Goal: Task Accomplishment & Management: Use online tool/utility

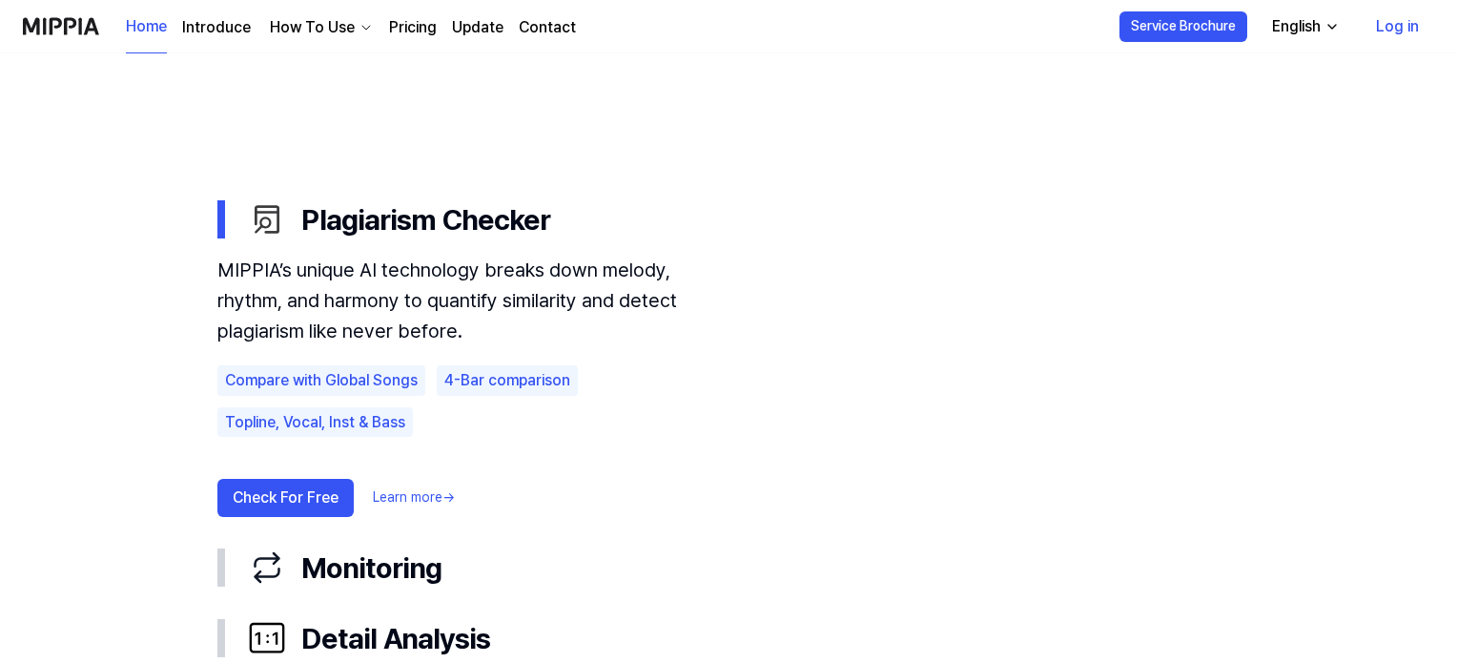
scroll to position [1009, 0]
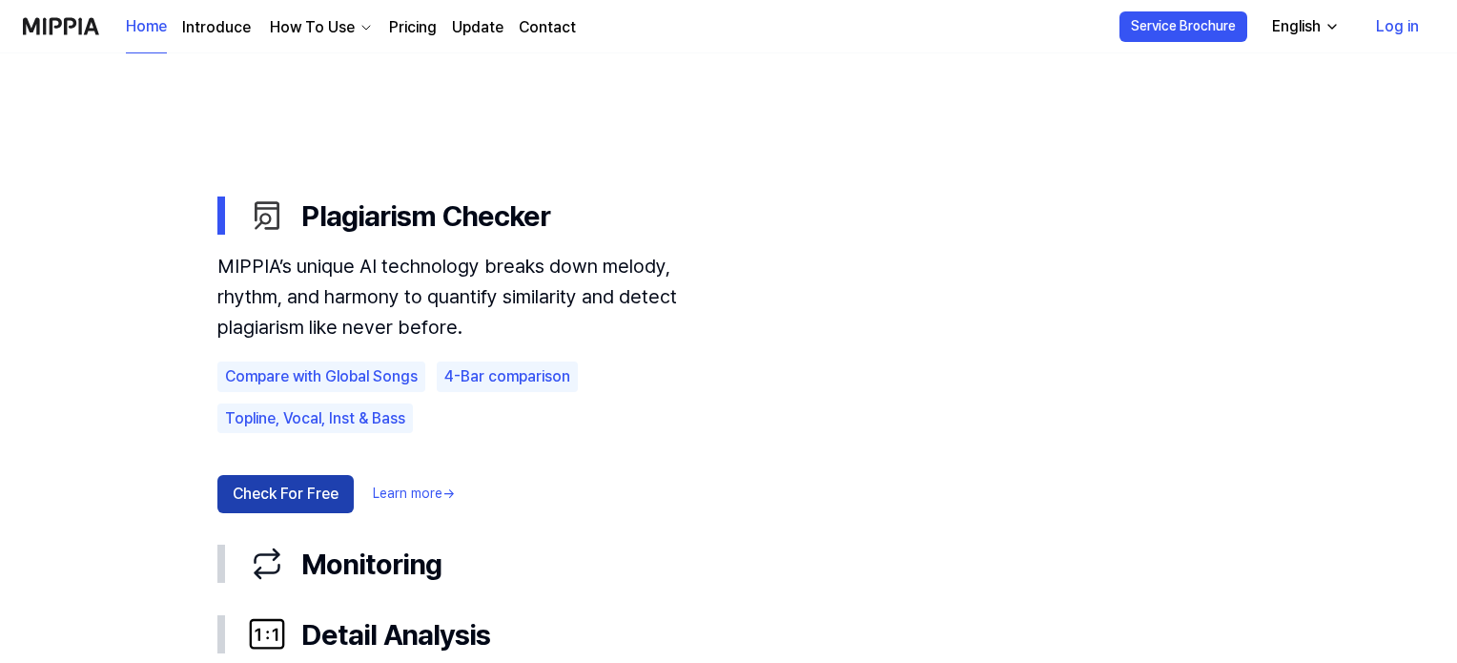
click at [327, 489] on button "Check For Free" at bounding box center [285, 494] width 136 height 38
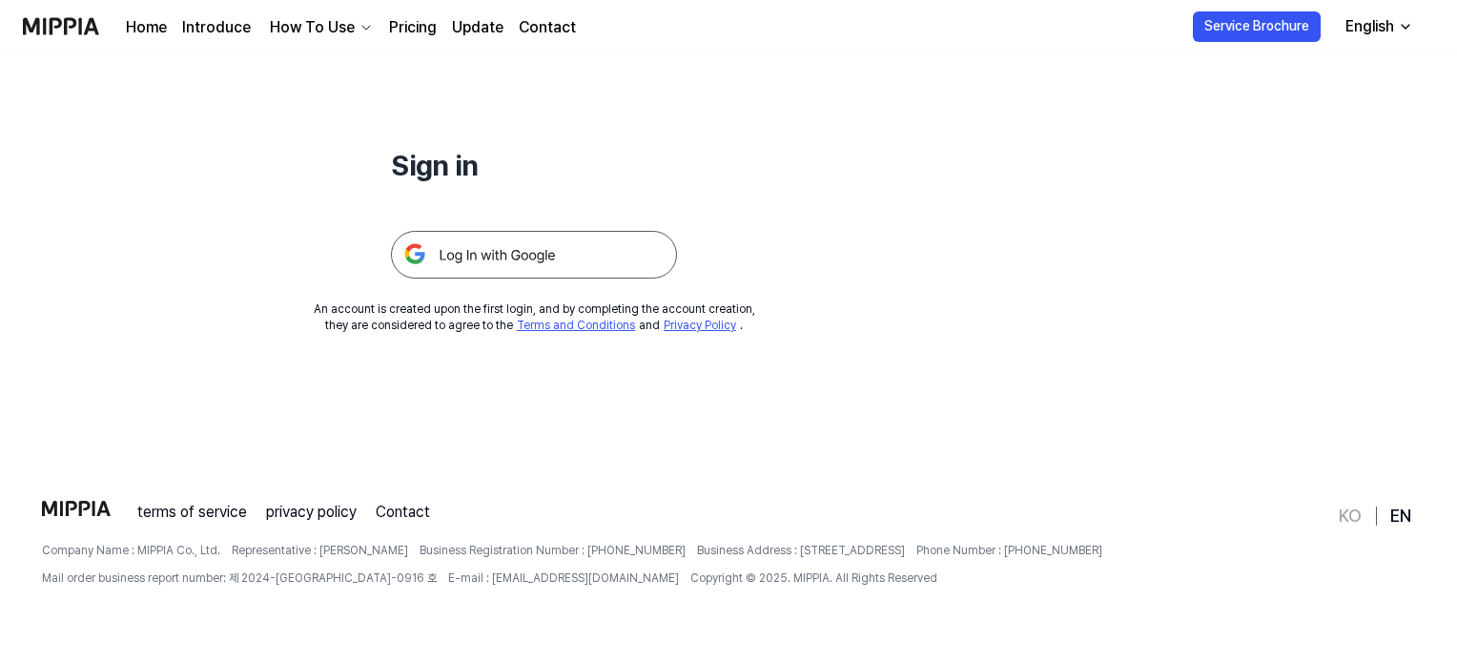
scroll to position [0, 0]
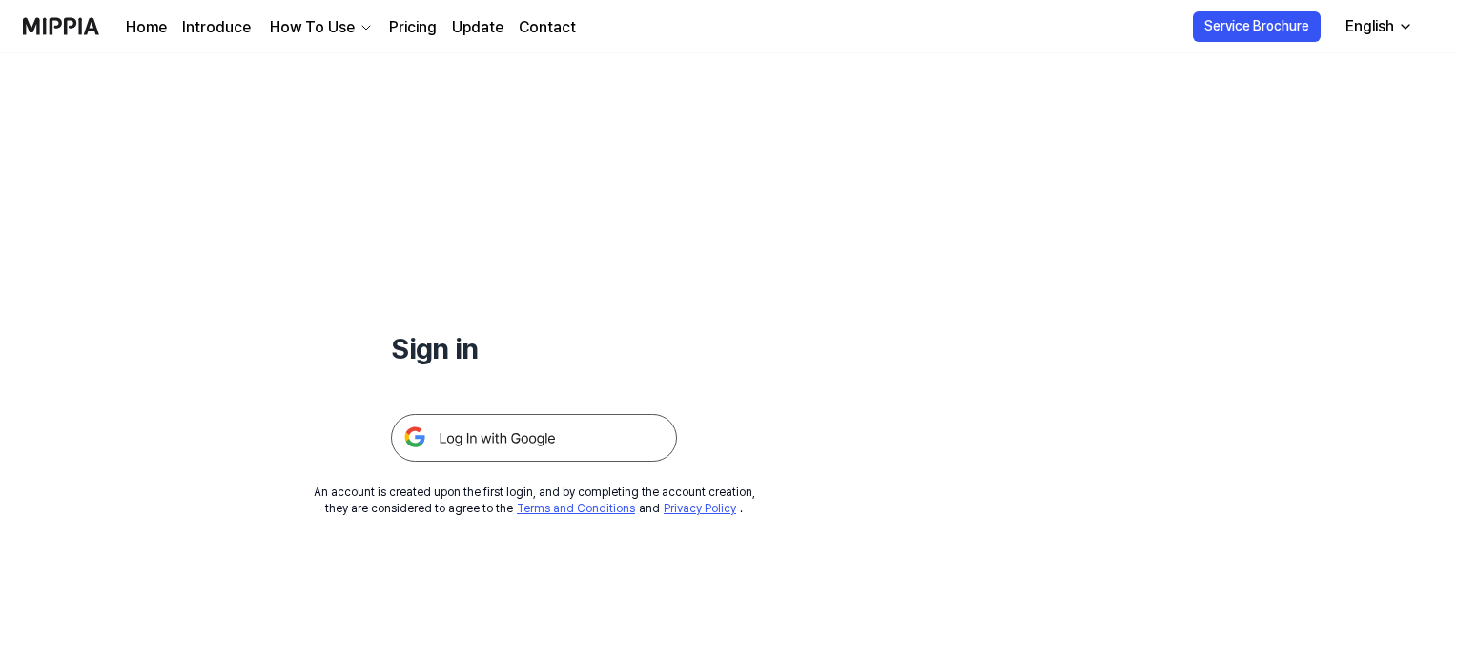
click at [538, 435] on img at bounding box center [534, 438] width 286 height 48
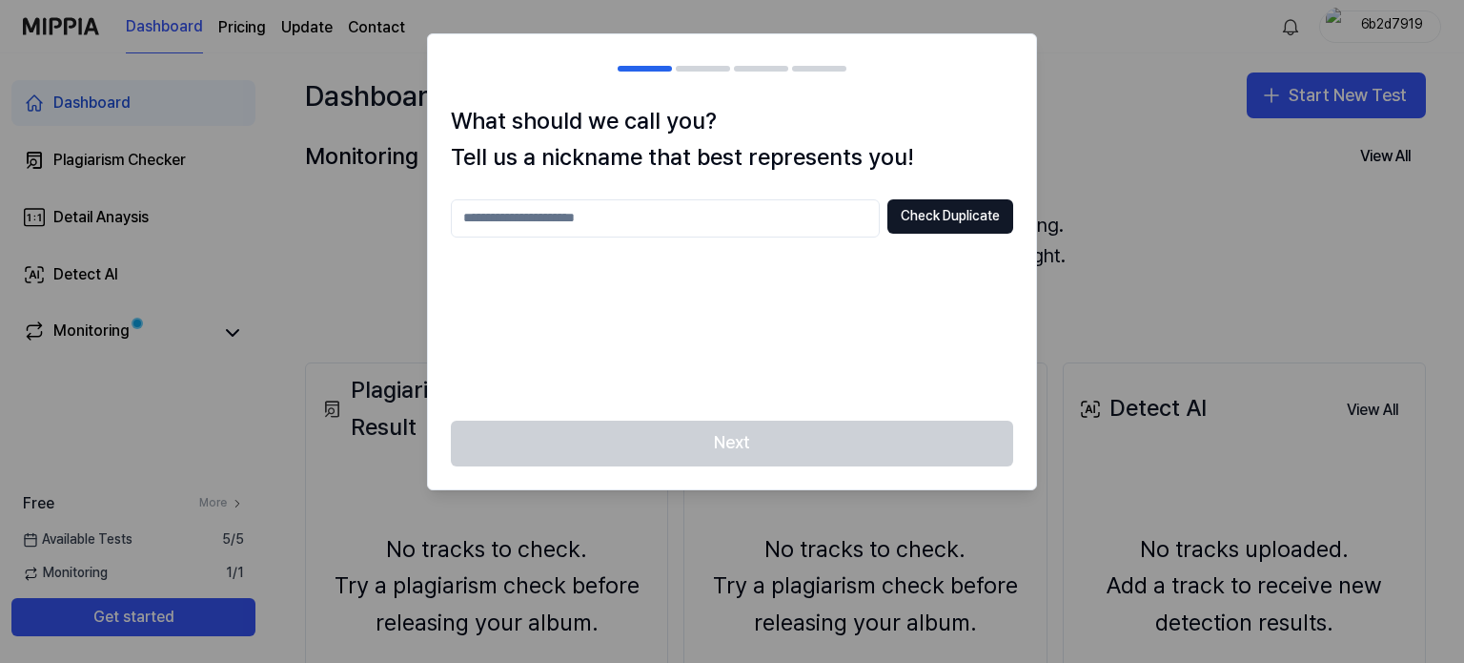
click at [726, 215] on input "text" at bounding box center [665, 218] width 429 height 38
type input "**"
click at [988, 204] on button "Check Duplicate" at bounding box center [950, 216] width 126 height 34
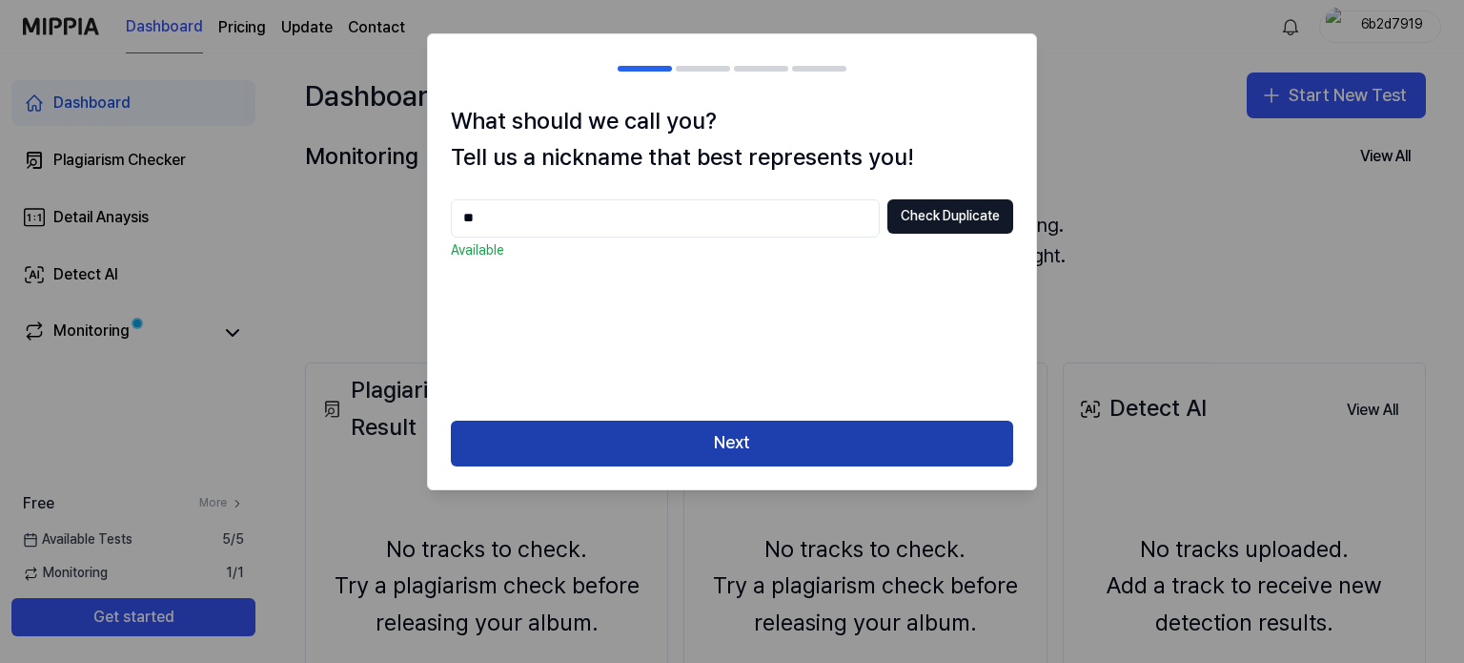
click at [869, 453] on button "Next" at bounding box center [732, 443] width 562 height 46
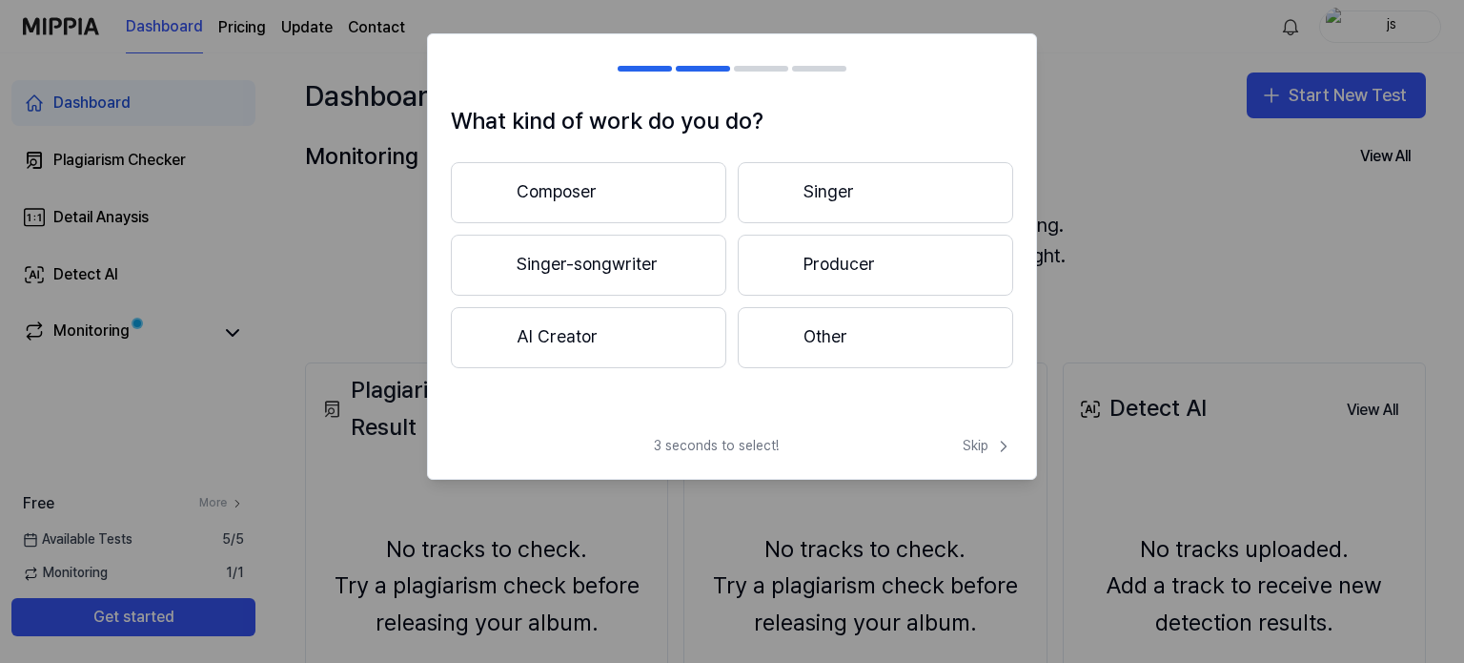
click at [584, 179] on button "Composer" at bounding box center [588, 192] width 275 height 61
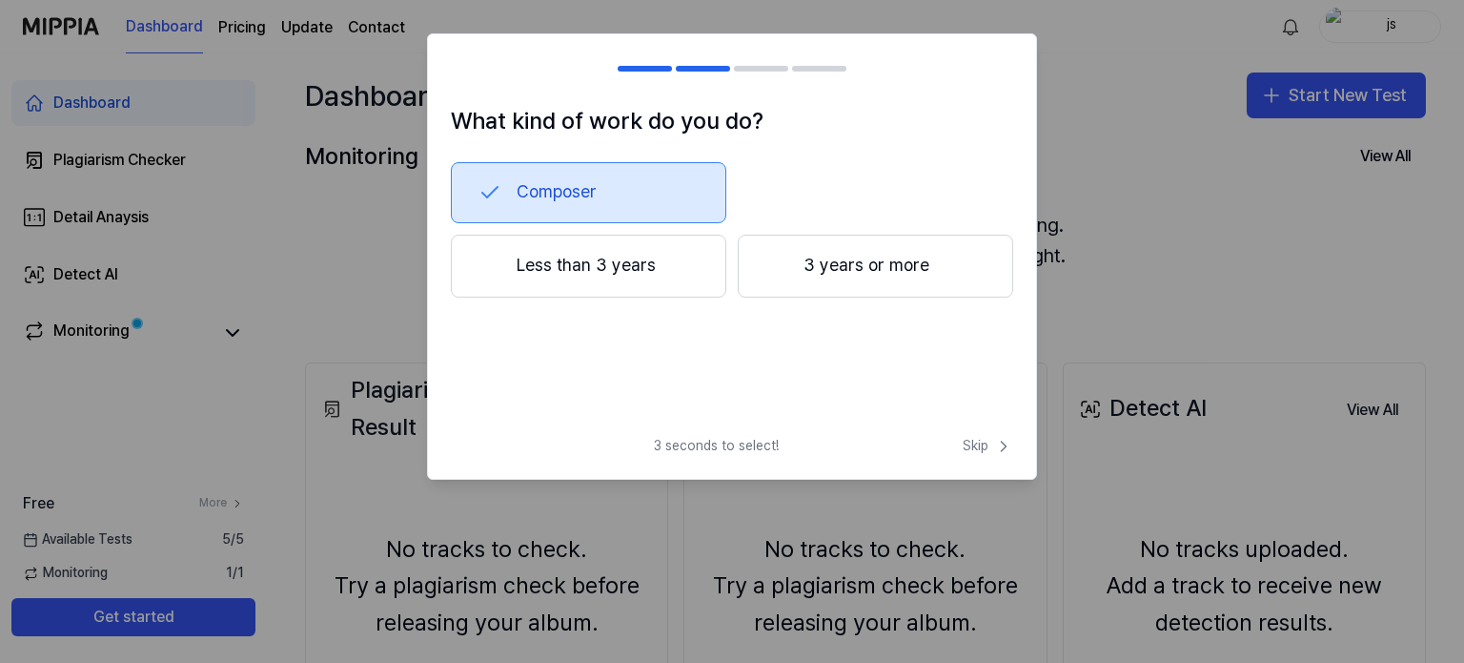
click at [667, 293] on button "Less than 3 years" at bounding box center [588, 265] width 275 height 63
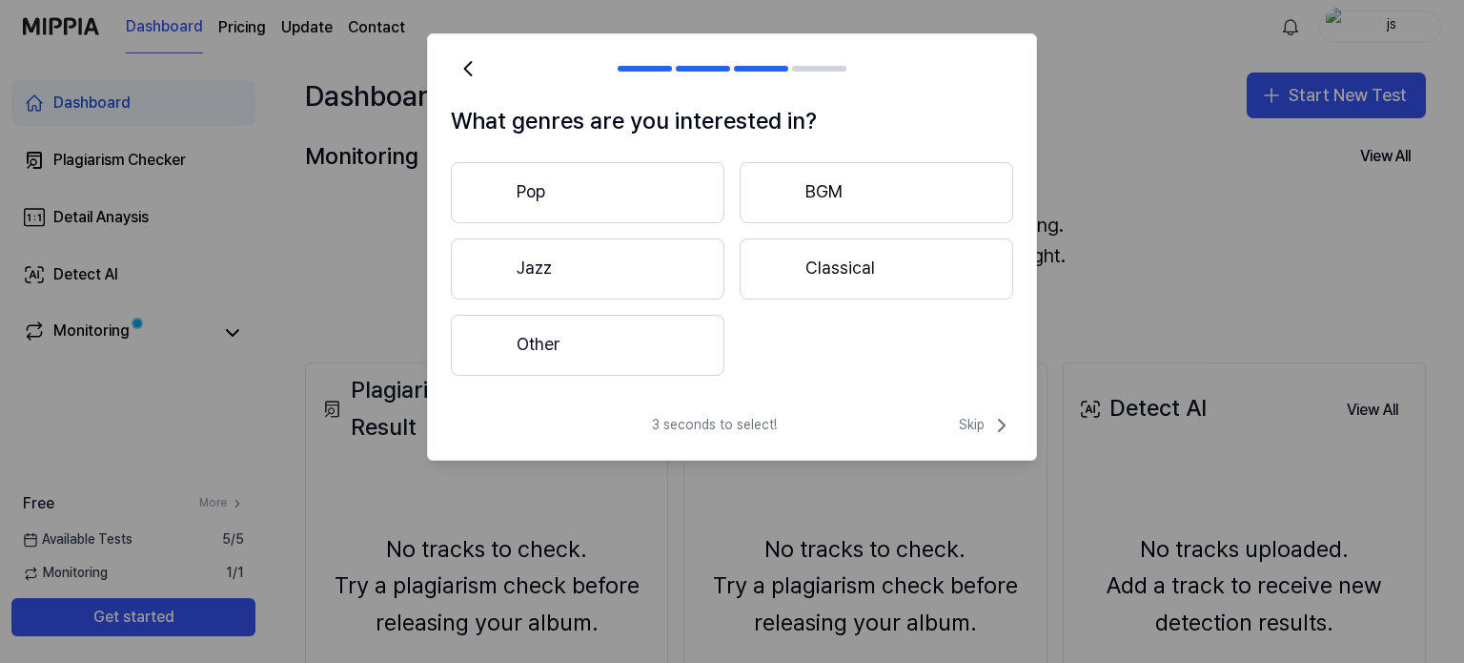
click at [755, 285] on button "Classical" at bounding box center [877, 268] width 274 height 61
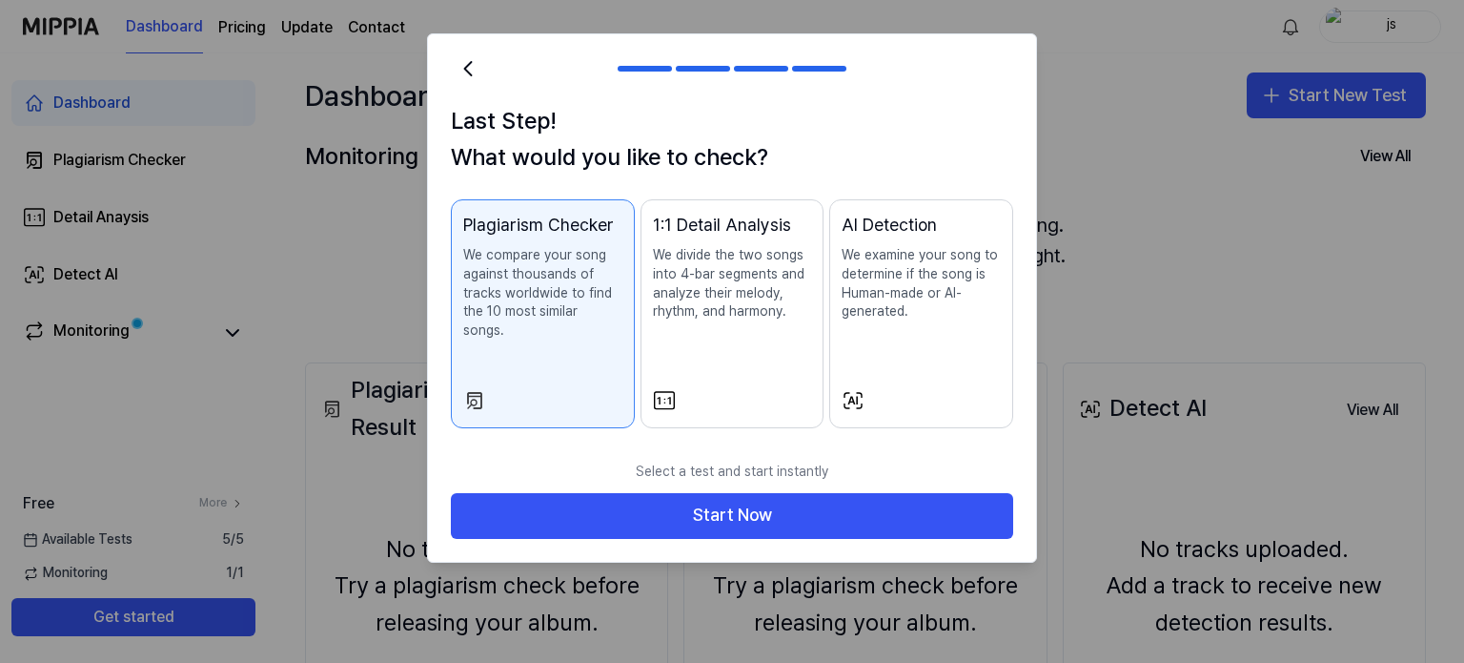
drag, startPoint x: 785, startPoint y: 499, endPoint x: 787, endPoint y: 399, distance: 99.2
click at [798, 386] on div "Last Step! What would you like to check? Plagiarism Checker We compare your son…" at bounding box center [732, 297] width 610 height 529
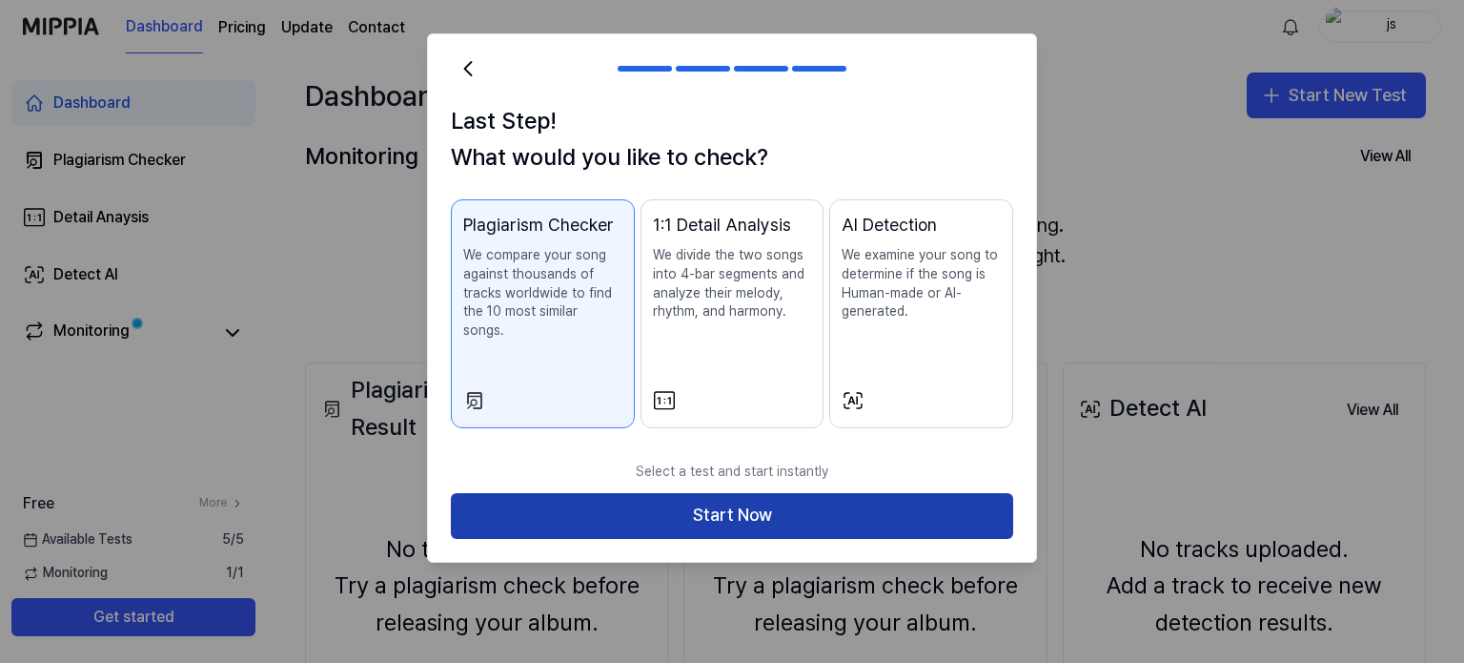
click at [771, 493] on button "Start Now" at bounding box center [732, 516] width 562 height 46
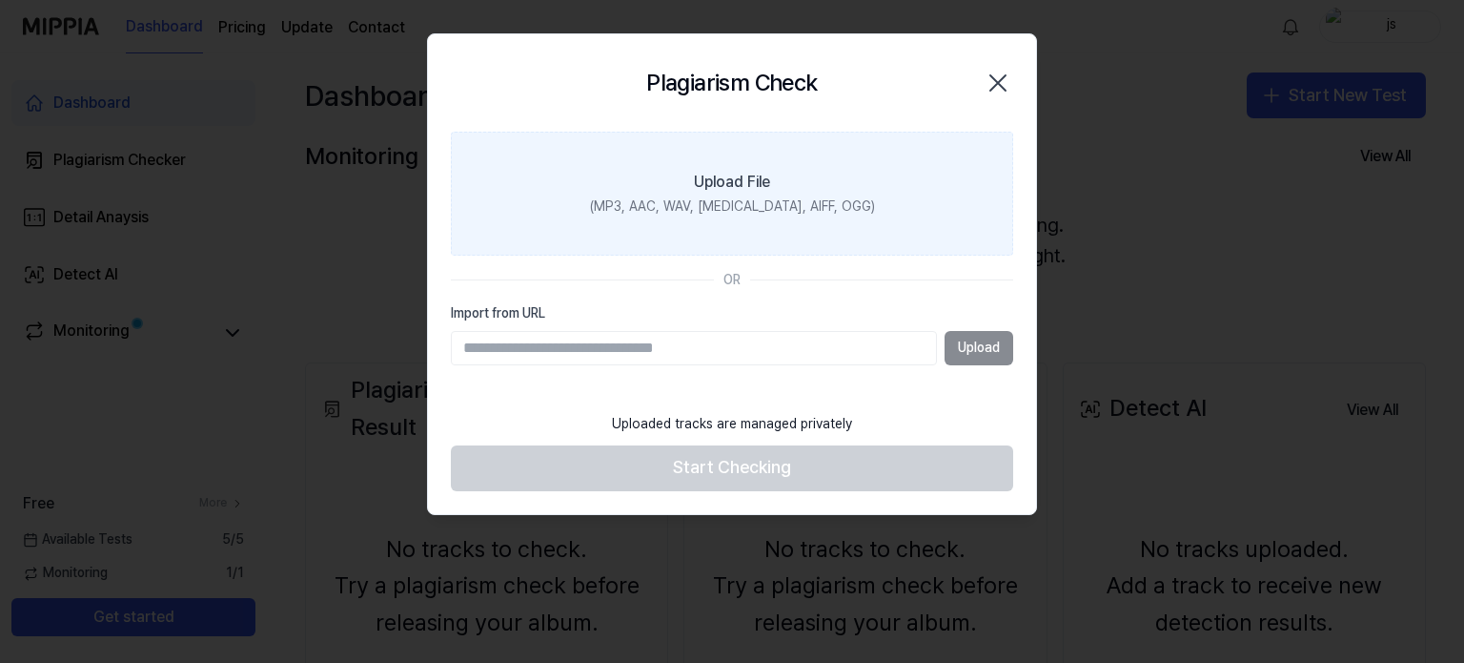
click at [731, 177] on div "Upload File" at bounding box center [732, 182] width 76 height 23
click at [0, 0] on input "Upload File (MP3, AAC, WAV, FLAC, AIFF, OGG)" at bounding box center [0, 0] width 0 height 0
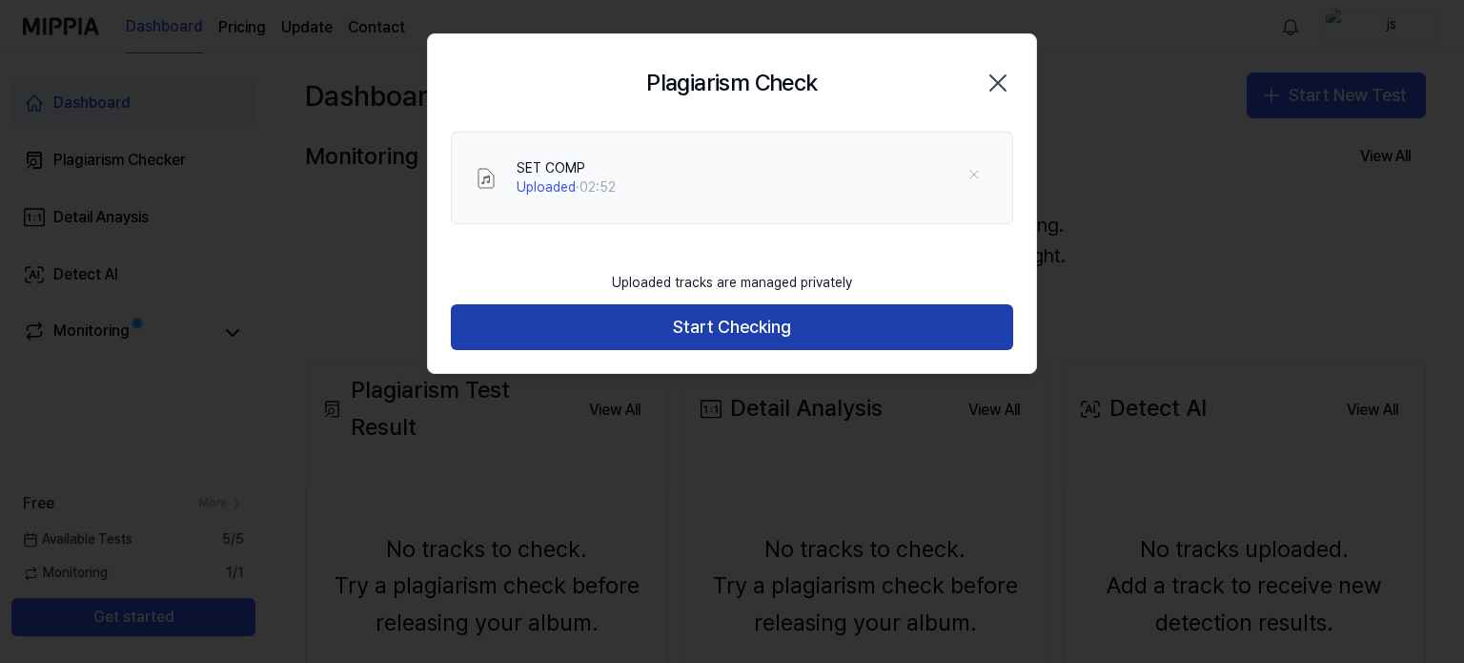
click at [772, 316] on button "Start Checking" at bounding box center [732, 327] width 562 height 46
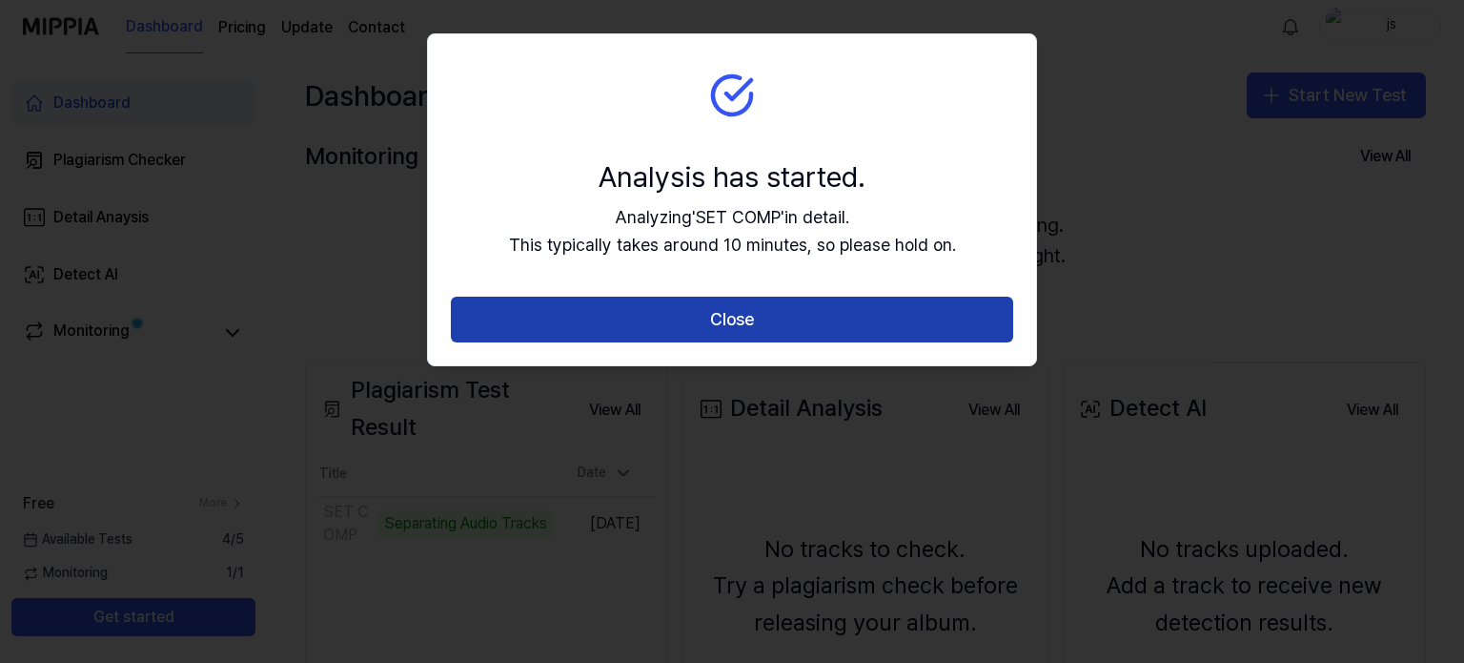
click at [772, 320] on button "Close" at bounding box center [732, 319] width 562 height 46
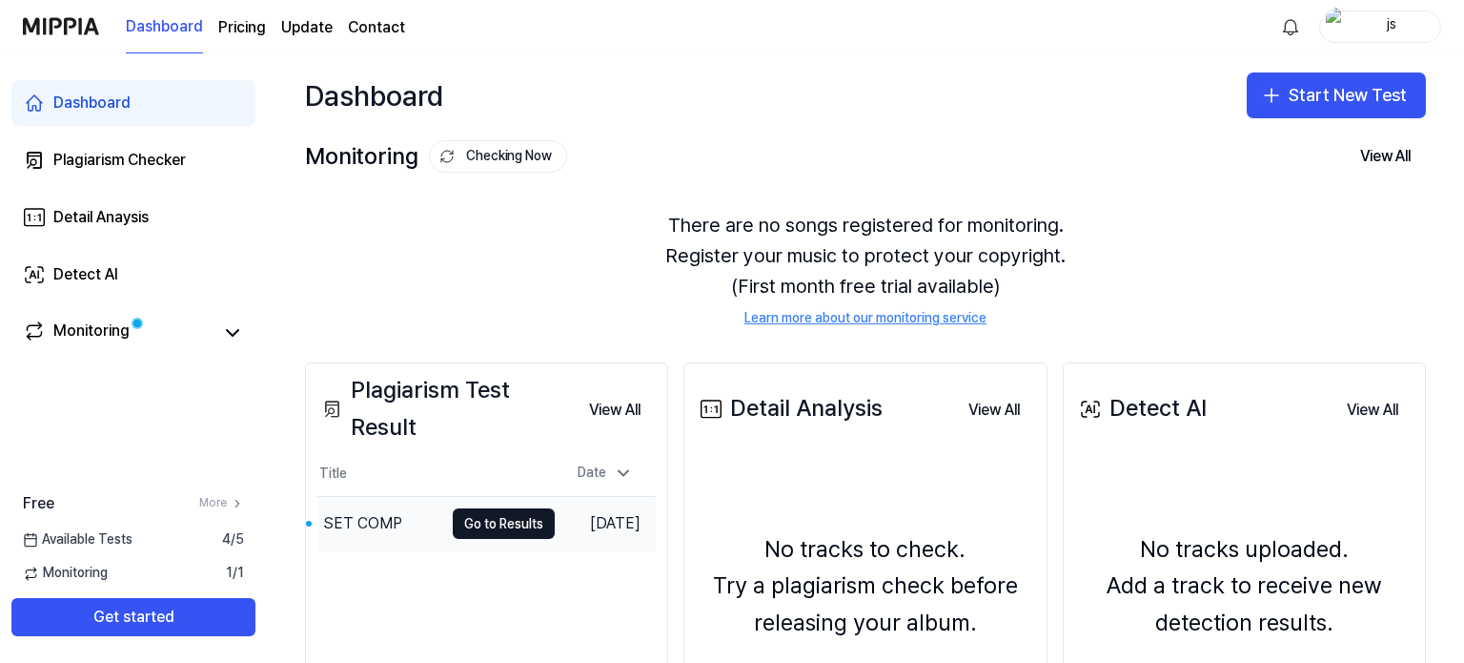
click at [433, 532] on td "SET COMP Go to Results" at bounding box center [435, 523] width 237 height 53
click at [469, 530] on button "Go to Results" at bounding box center [504, 523] width 102 height 31
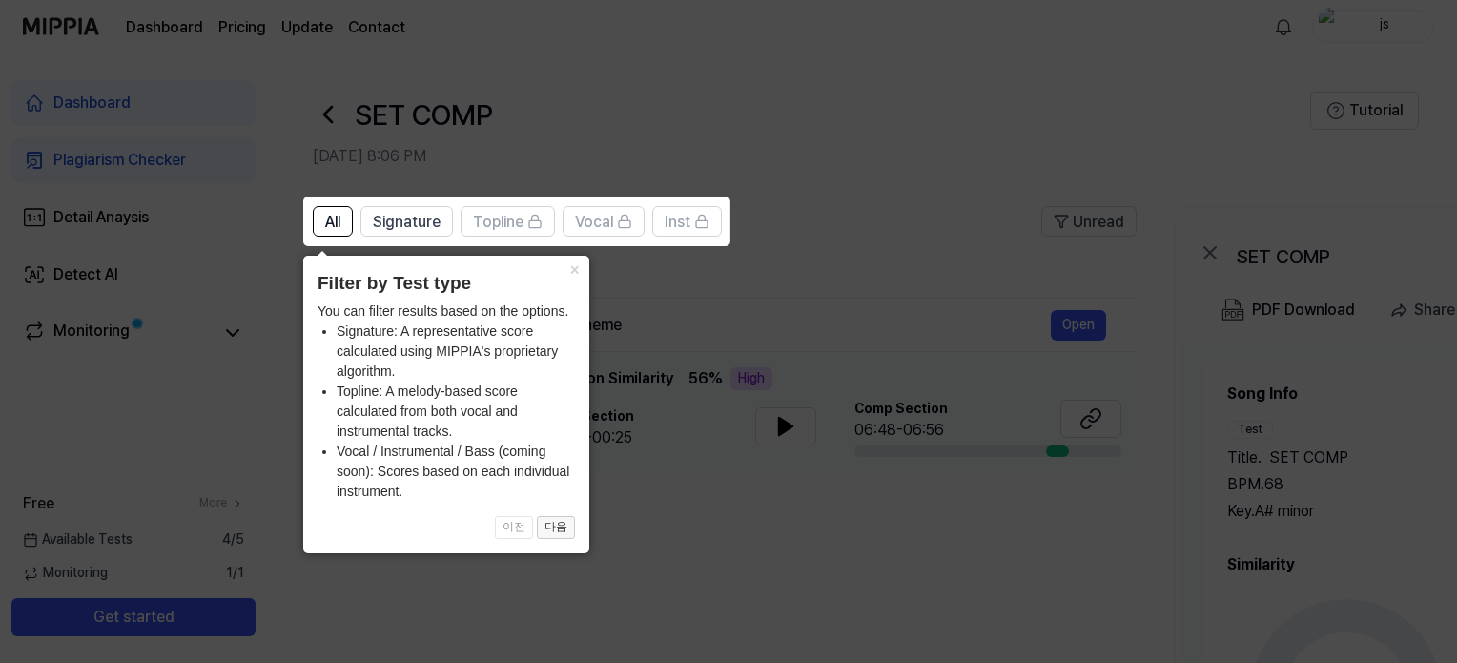
click at [569, 525] on button "다음" at bounding box center [556, 527] width 38 height 23
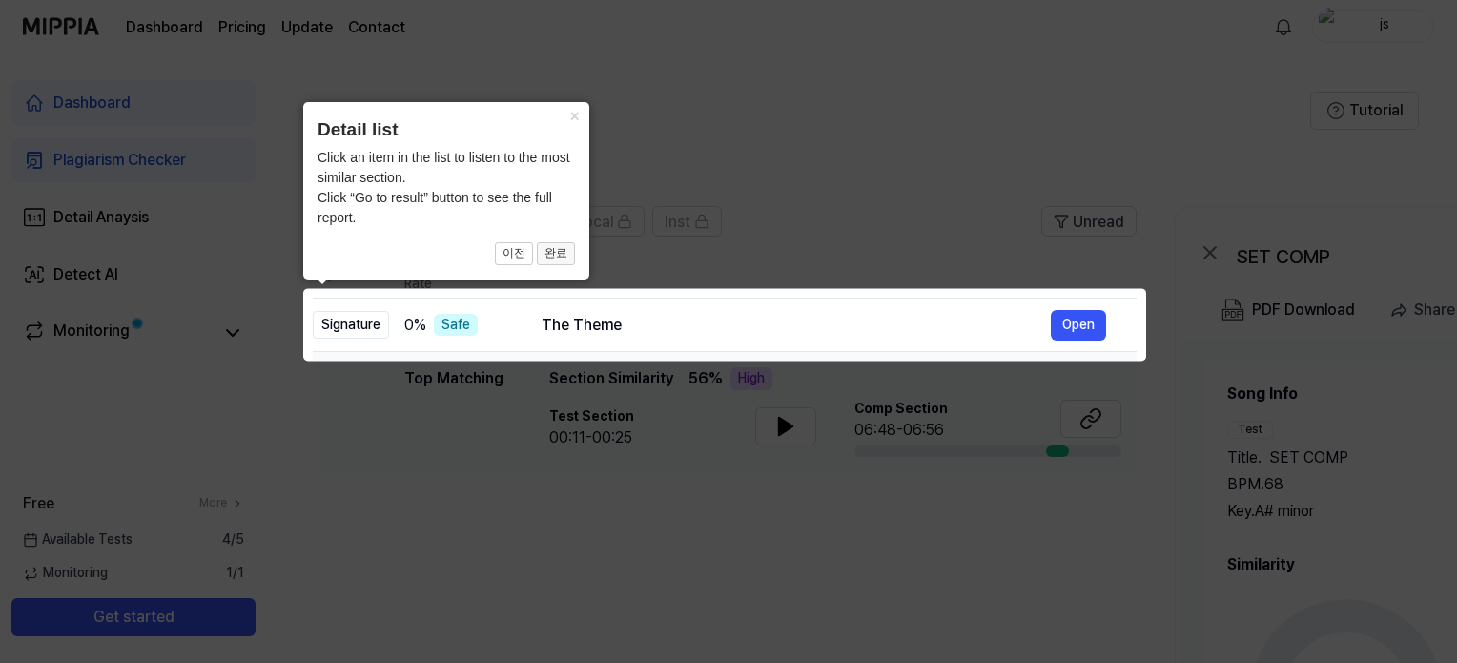
click at [545, 255] on button "완료" at bounding box center [556, 253] width 38 height 23
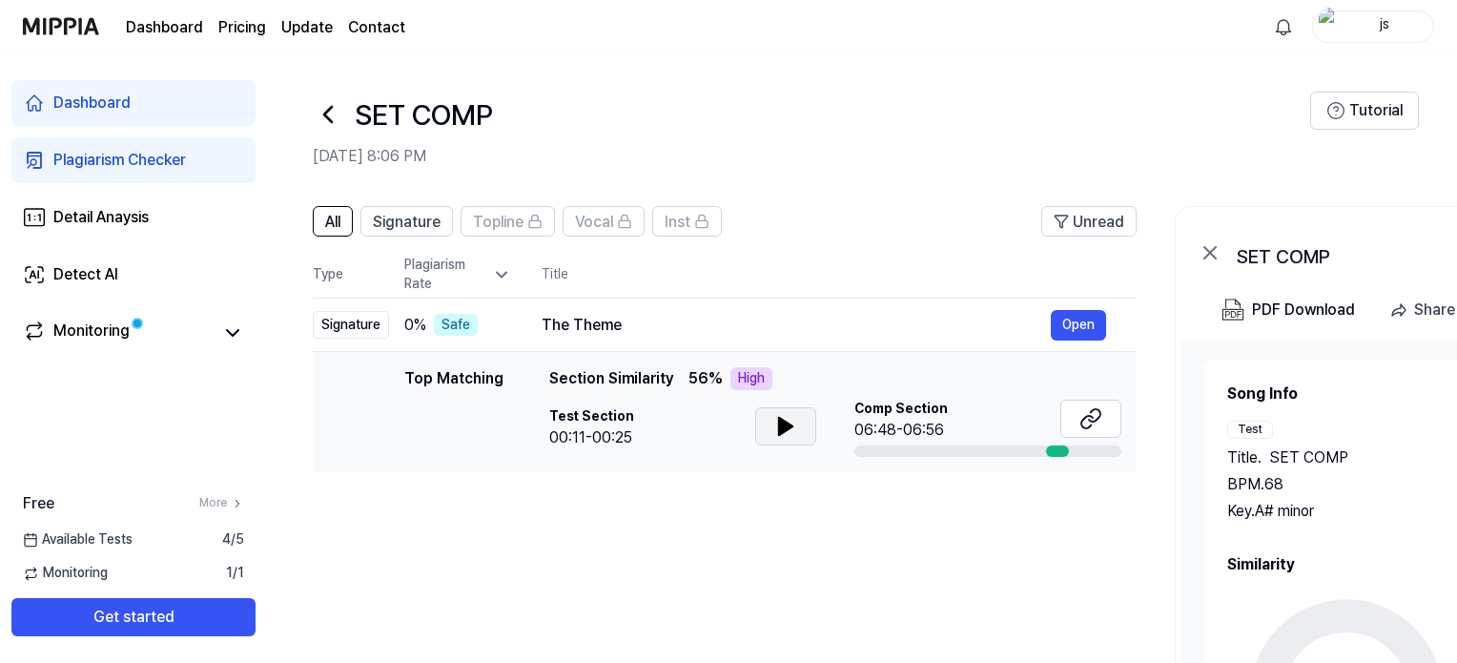
click at [787, 425] on icon at bounding box center [785, 426] width 13 height 17
drag, startPoint x: 737, startPoint y: 377, endPoint x: 765, endPoint y: 379, distance: 28.7
click at [765, 379] on div "High" at bounding box center [751, 378] width 42 height 23
click at [787, 415] on icon at bounding box center [785, 426] width 23 height 23
click at [1053, 449] on div at bounding box center [1057, 450] width 23 height 11
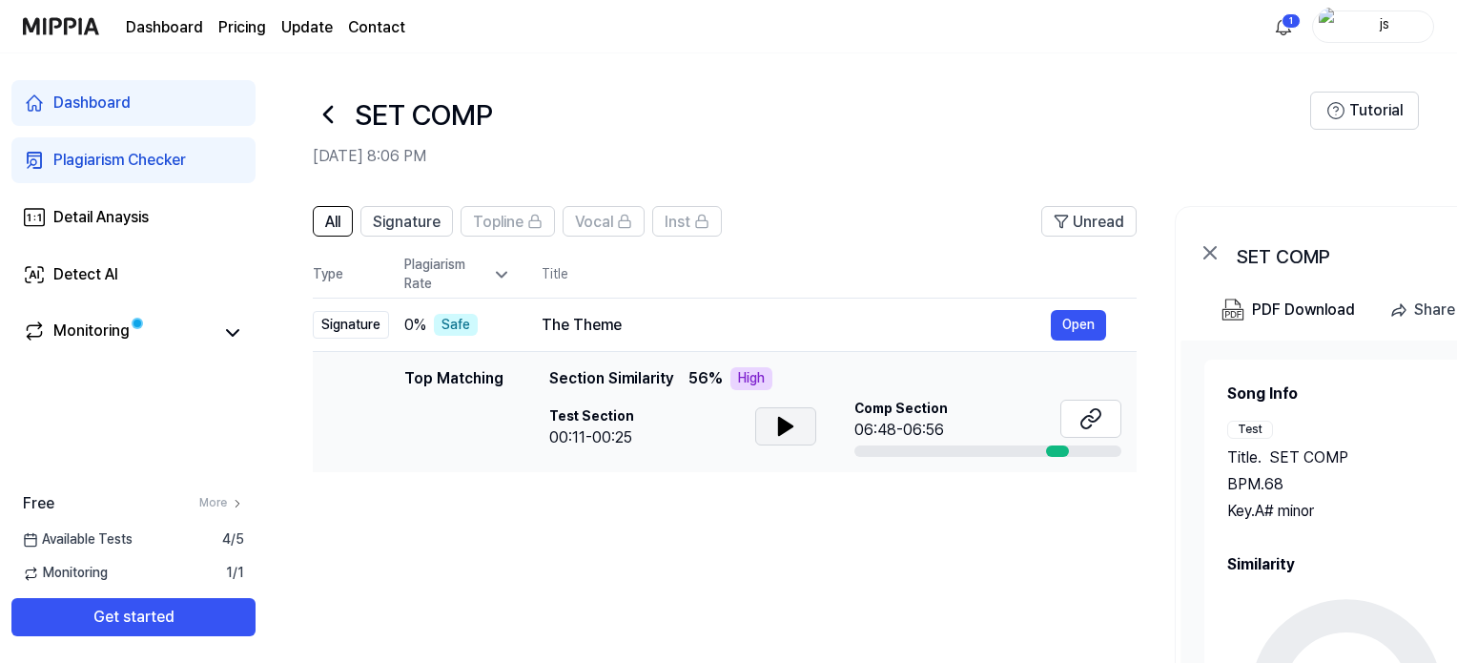
click at [784, 430] on icon at bounding box center [785, 426] width 13 height 17
click at [784, 430] on icon at bounding box center [785, 426] width 23 height 23
click at [546, 321] on div "The Theme" at bounding box center [795, 325] width 509 height 23
drag, startPoint x: 857, startPoint y: 434, endPoint x: 915, endPoint y: 423, distance: 59.1
click at [915, 423] on div "06:48-06:56" at bounding box center [900, 429] width 93 height 23
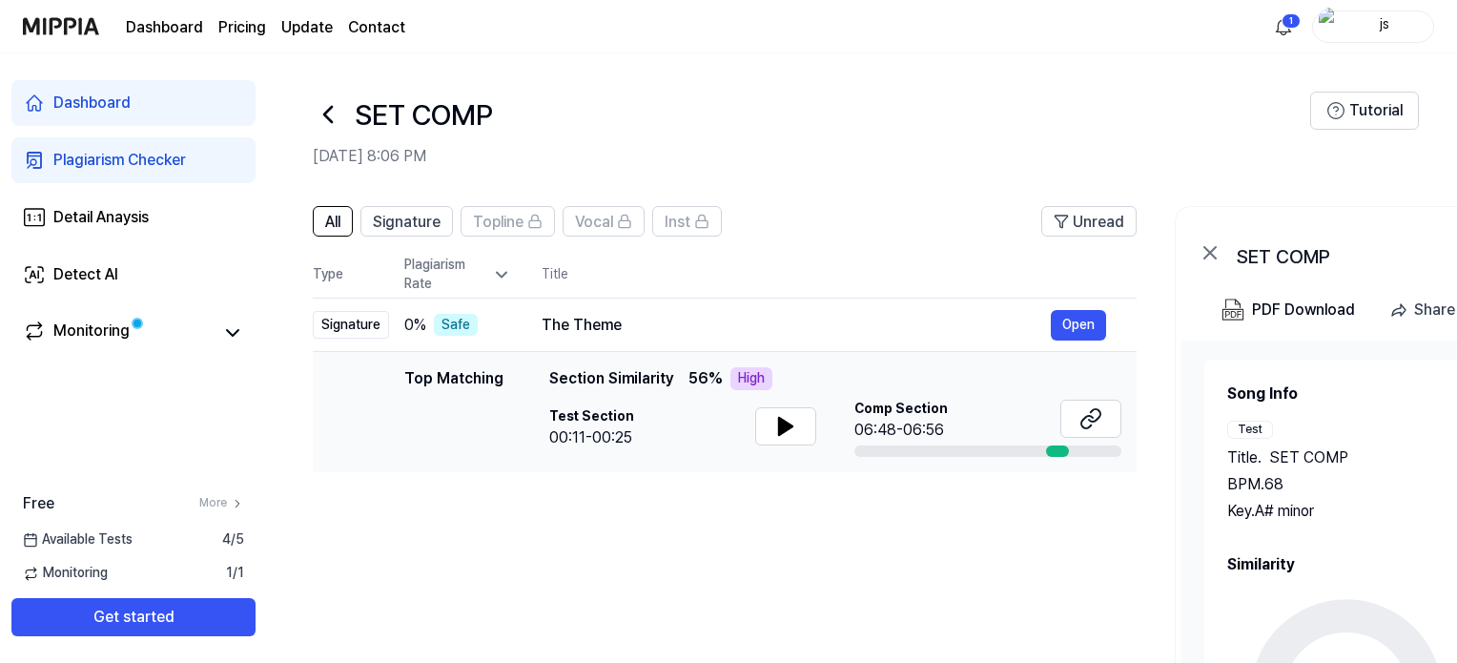
click at [919, 424] on div "06:48-06:56" at bounding box center [900, 429] width 93 height 23
click at [770, 436] on button at bounding box center [785, 426] width 61 height 38
click at [520, 329] on td "The Theme Open" at bounding box center [823, 324] width 625 height 53
click at [775, 420] on icon at bounding box center [785, 426] width 23 height 23
click at [716, 335] on div "The Theme" at bounding box center [795, 325] width 509 height 23
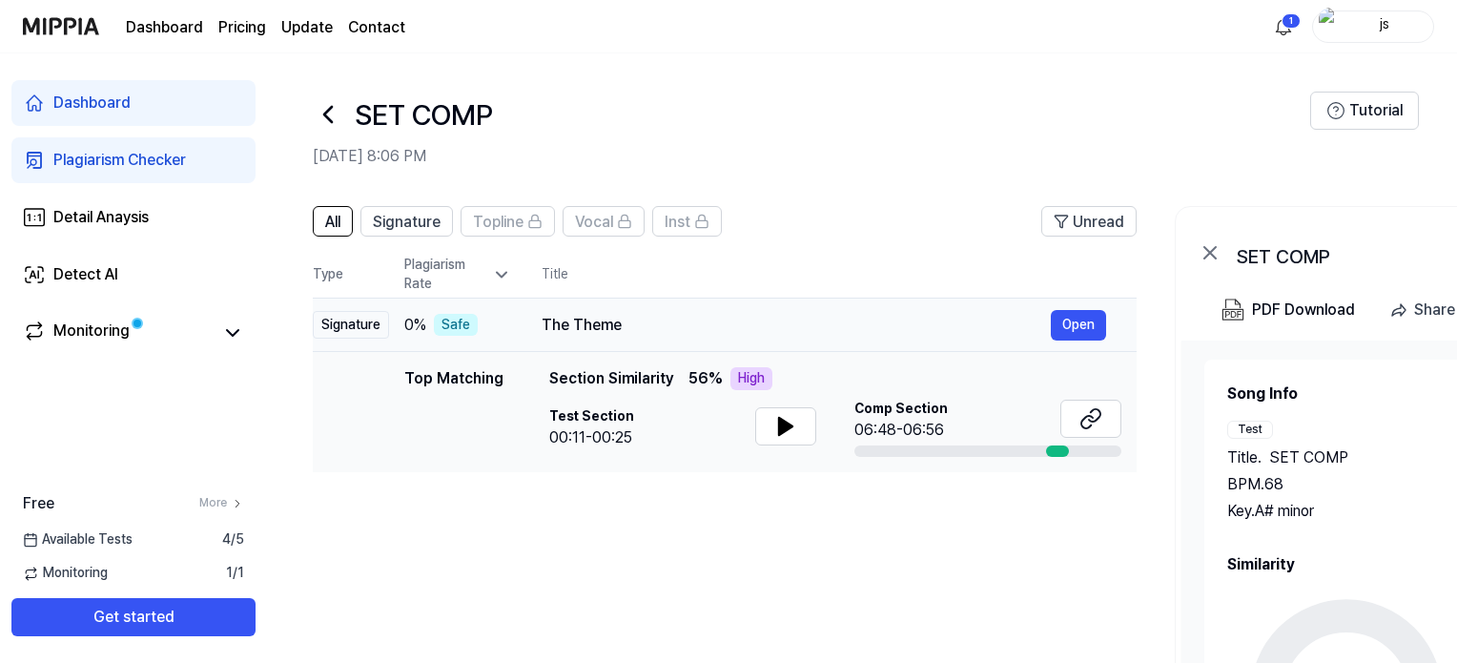
click at [716, 335] on div "The Theme" at bounding box center [795, 325] width 509 height 23
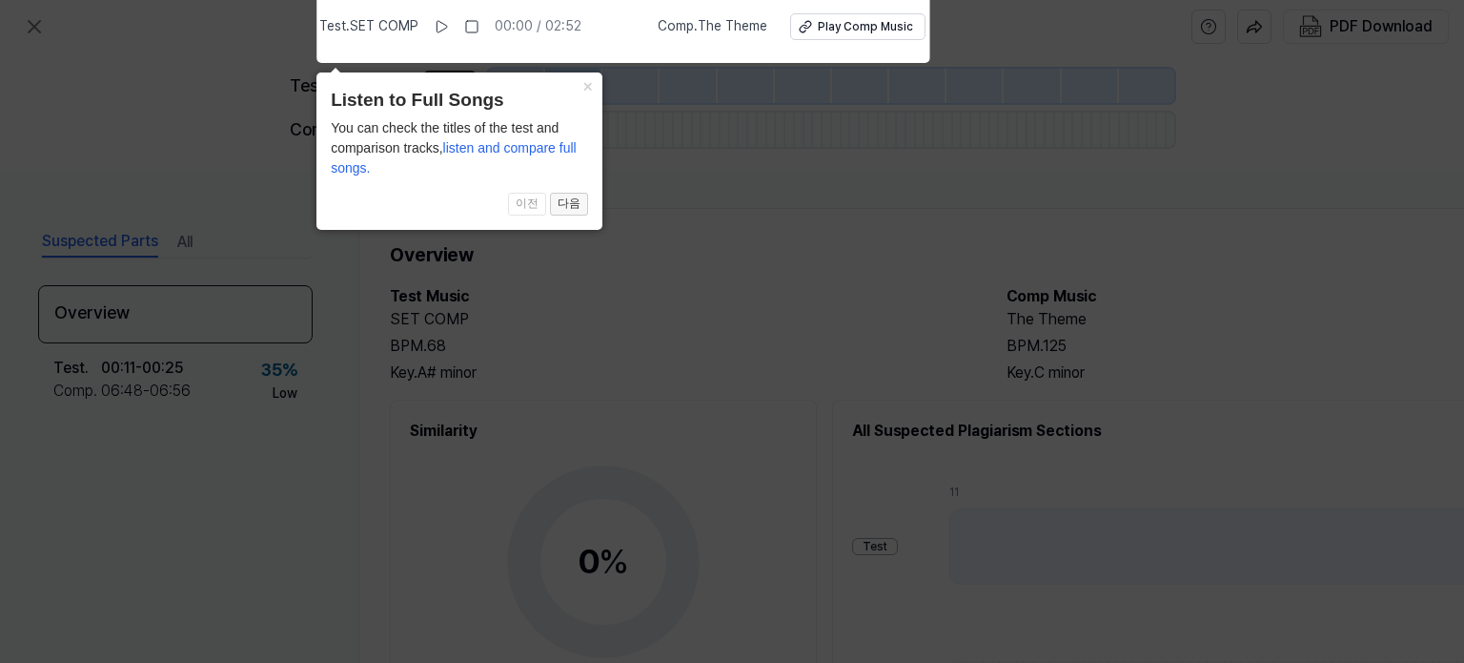
click at [570, 209] on button "다음" at bounding box center [569, 204] width 38 height 23
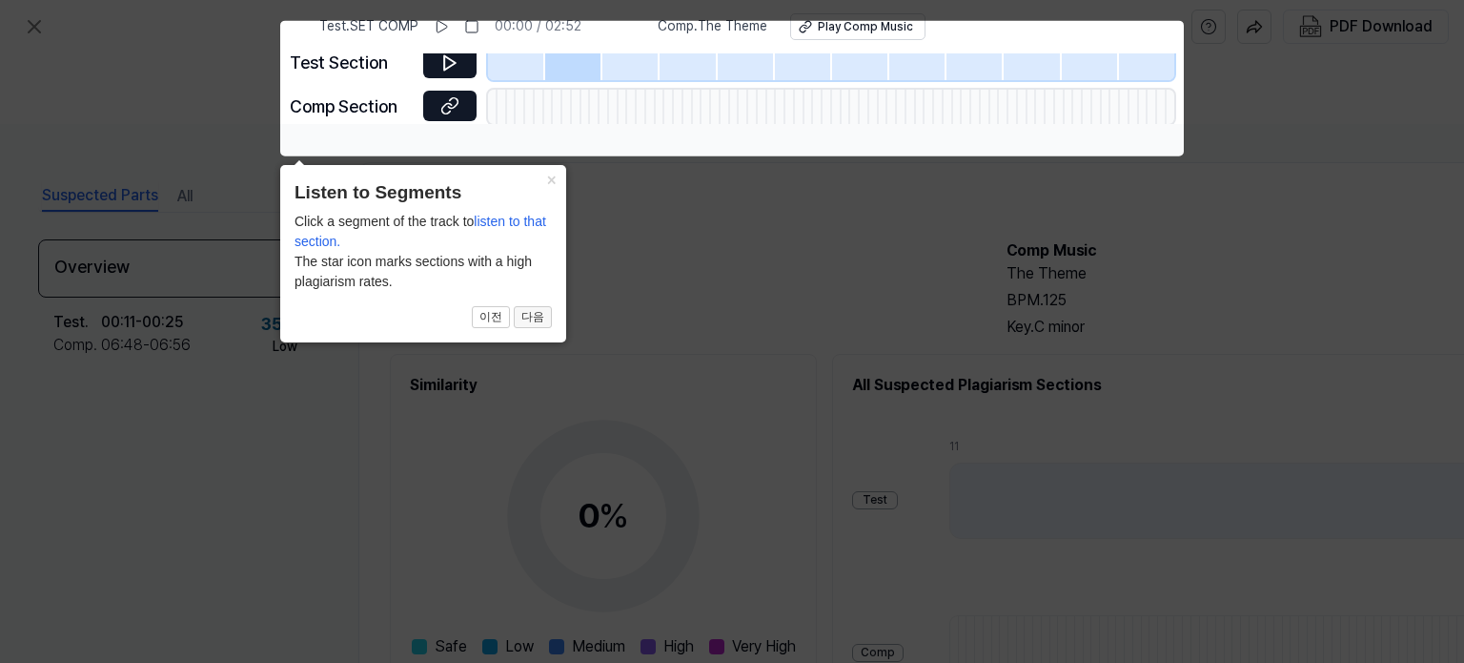
click at [536, 316] on button "다음" at bounding box center [533, 317] width 38 height 23
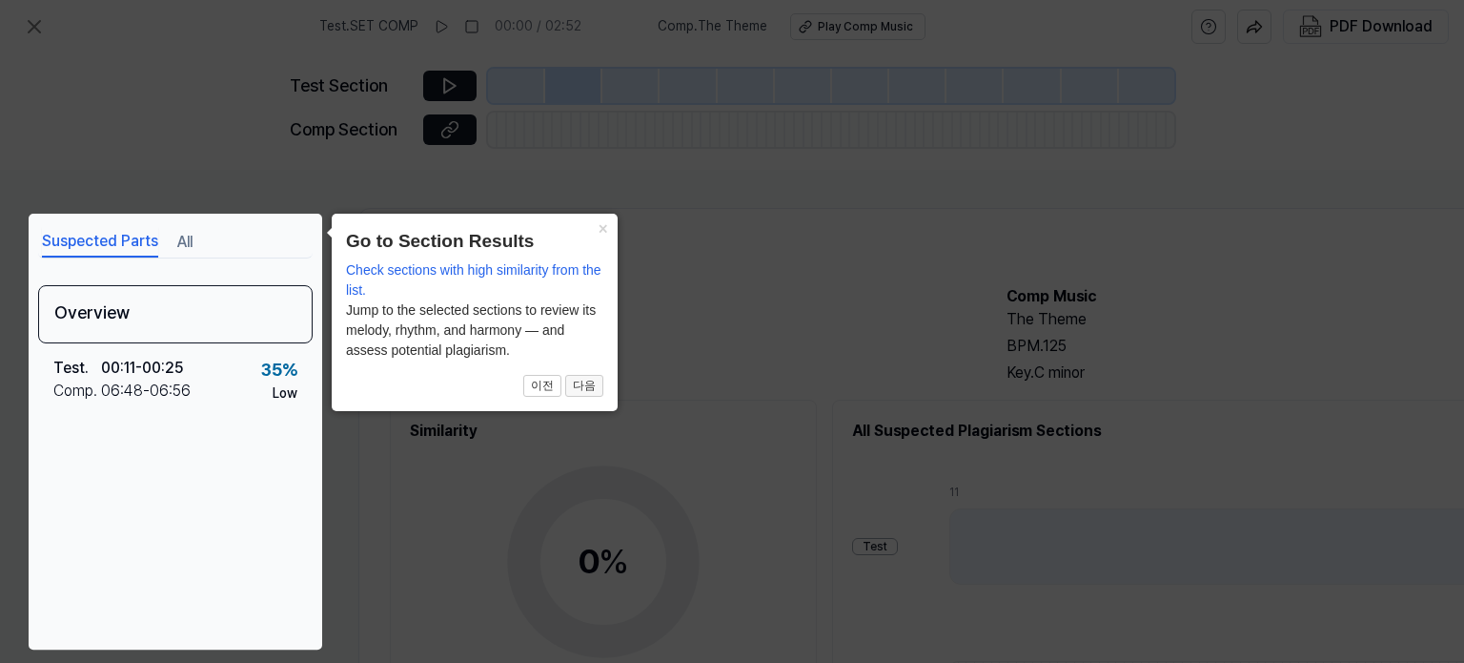
click at [576, 382] on button "다음" at bounding box center [584, 386] width 38 height 23
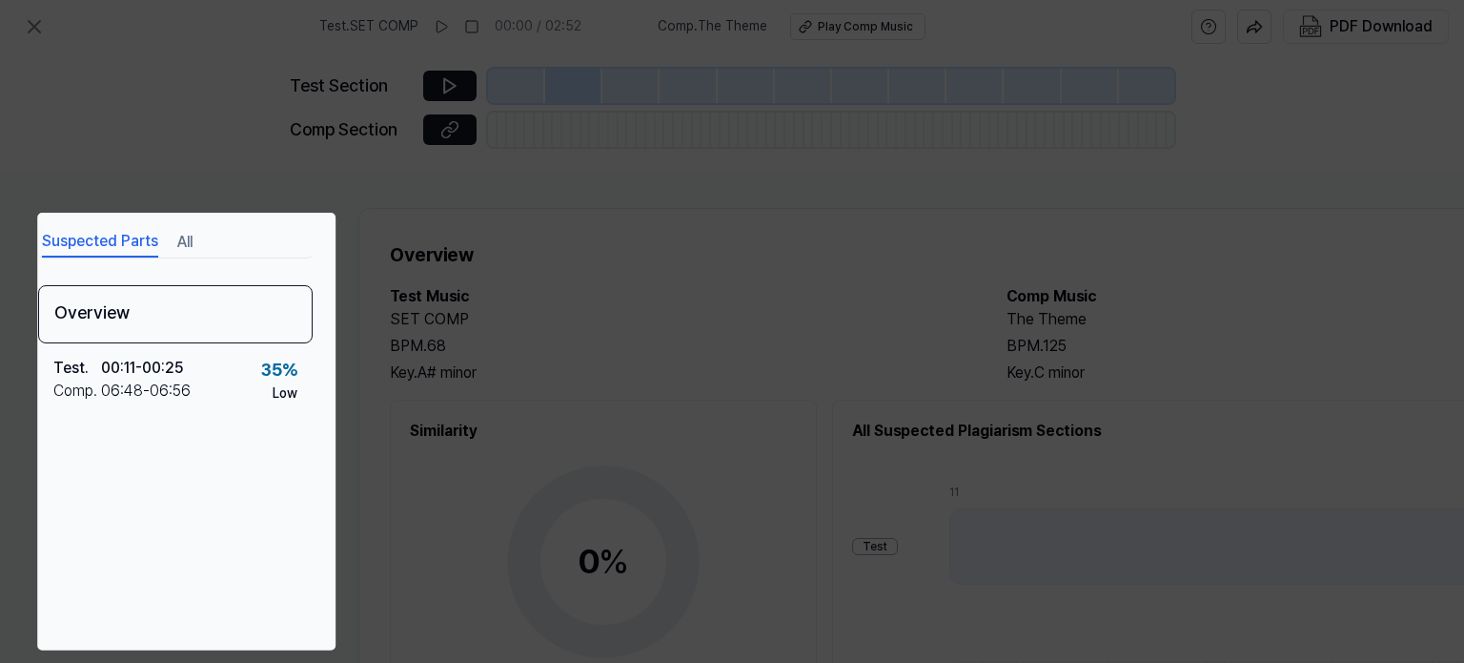
scroll to position [254, 191]
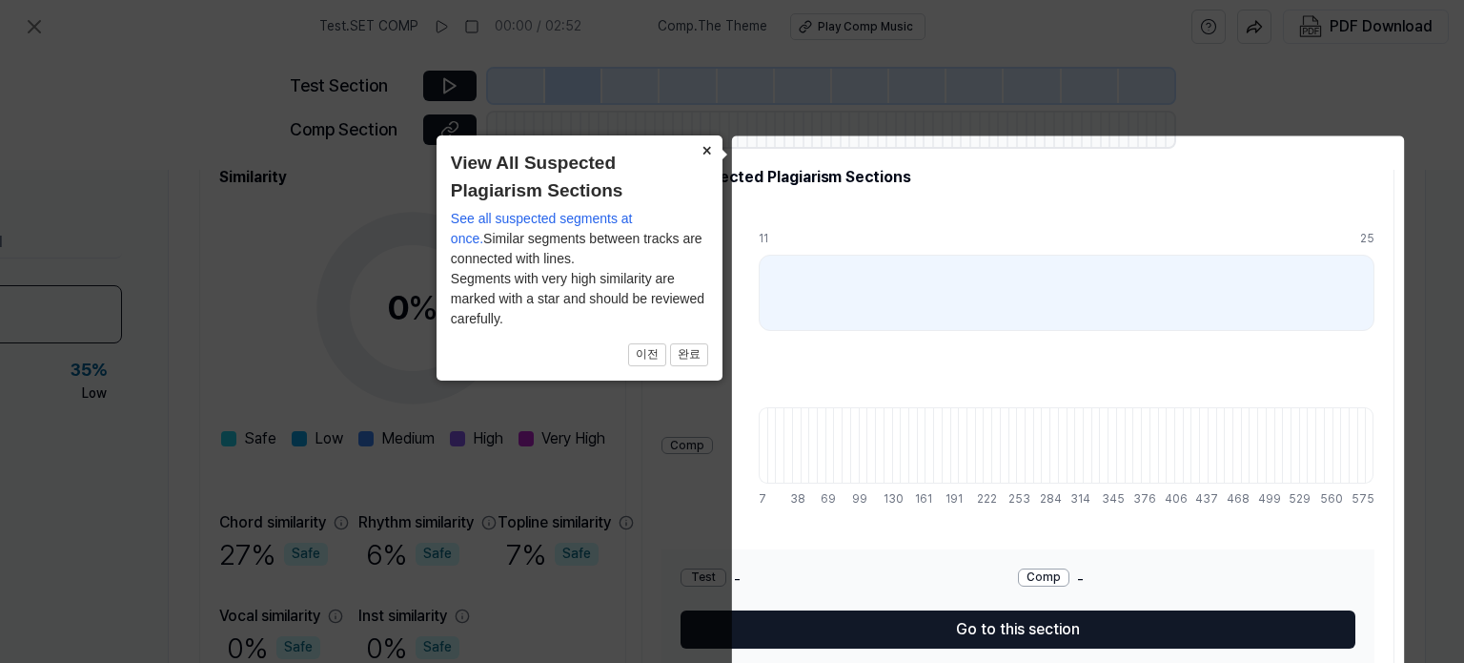
click at [706, 152] on button "×" at bounding box center [707, 148] width 31 height 27
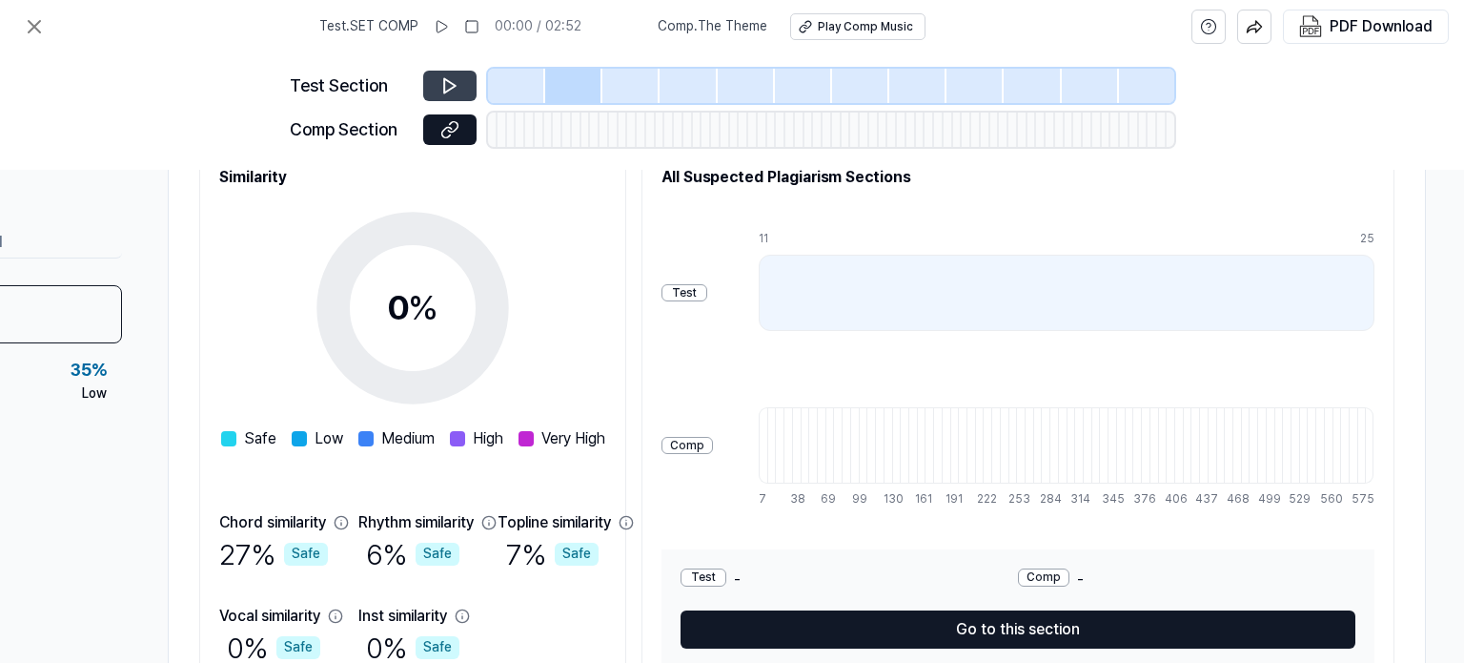
click at [459, 84] on icon at bounding box center [449, 85] width 19 height 19
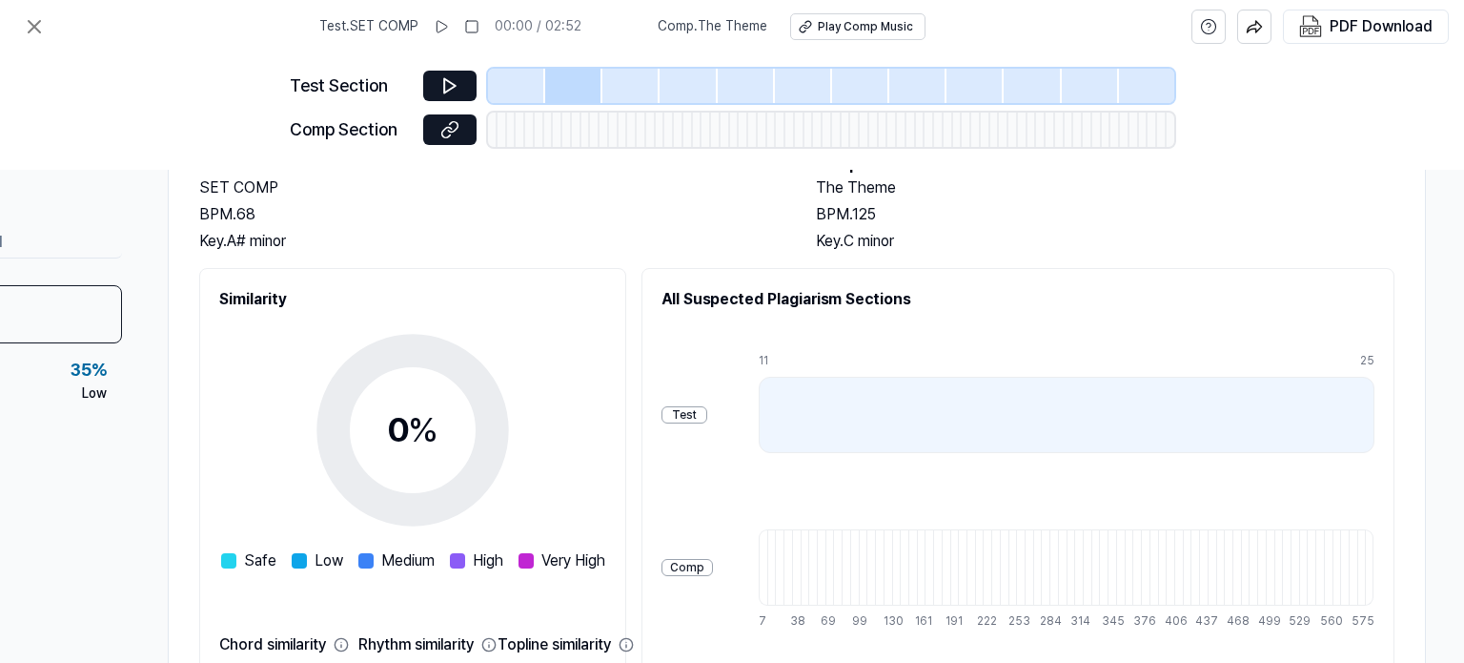
scroll to position [0, 191]
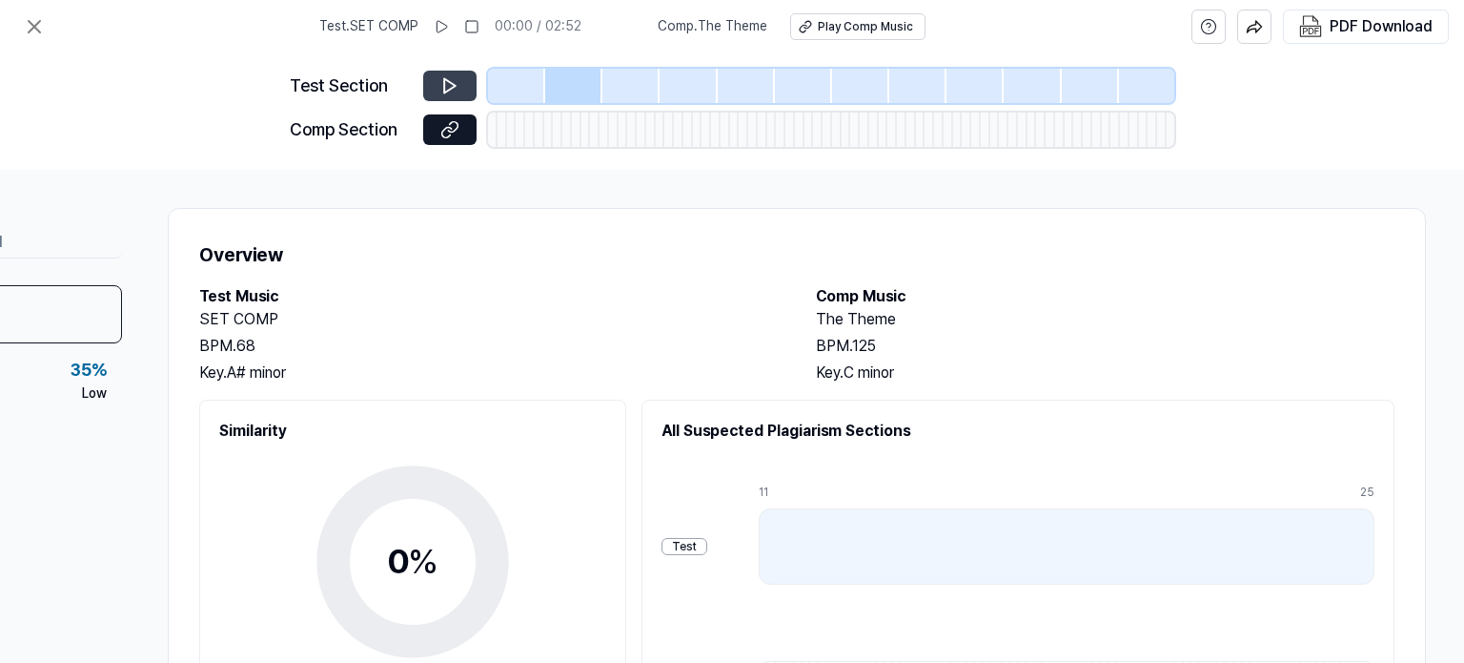
click at [469, 74] on button at bounding box center [449, 86] width 53 height 31
click at [464, 79] on button at bounding box center [449, 86] width 53 height 31
click at [507, 137] on div at bounding box center [512, 129] width 10 height 34
